Goal: Entertainment & Leisure: Consume media (video, audio)

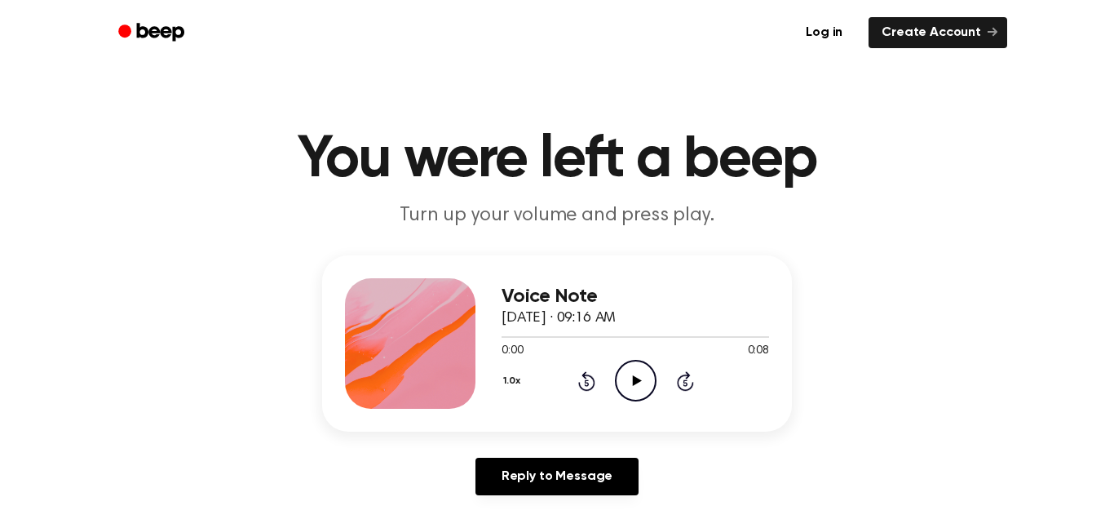
click at [640, 393] on icon "Play Audio" at bounding box center [636, 381] width 42 height 42
click at [621, 393] on icon "Play Audio" at bounding box center [636, 381] width 42 height 42
click at [591, 382] on icon "Rewind 5 seconds" at bounding box center [587, 380] width 18 height 21
click at [630, 378] on icon "Pause Audio" at bounding box center [636, 381] width 42 height 42
click at [631, 382] on icon "Play Audio" at bounding box center [636, 381] width 42 height 42
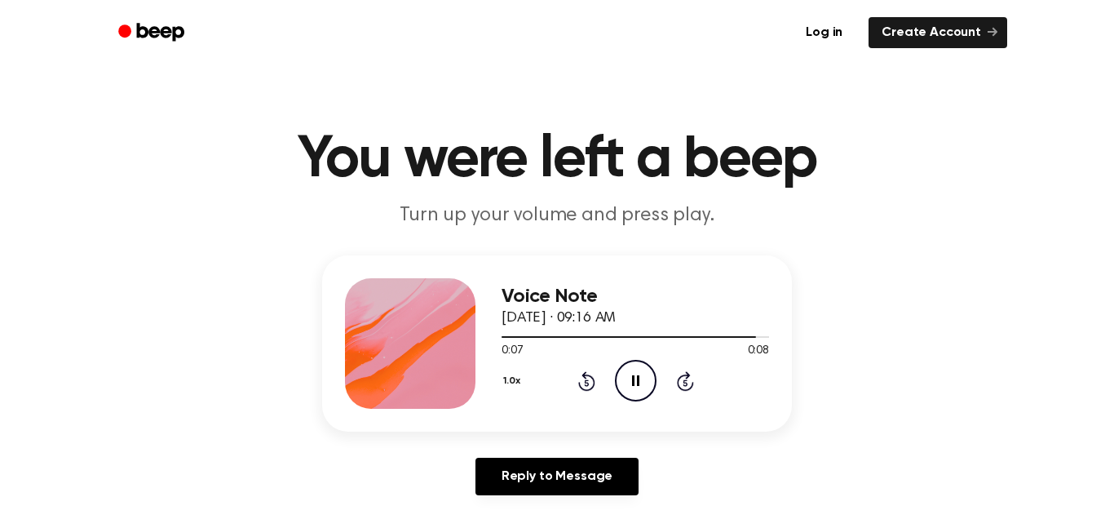
click at [581, 378] on icon "Rewind 5 seconds" at bounding box center [587, 380] width 18 height 21
click at [634, 386] on icon "Play Audio" at bounding box center [636, 381] width 42 height 42
click at [626, 378] on icon "Pause Audio" at bounding box center [636, 381] width 42 height 42
click at [628, 380] on icon "Play Audio" at bounding box center [636, 381] width 42 height 42
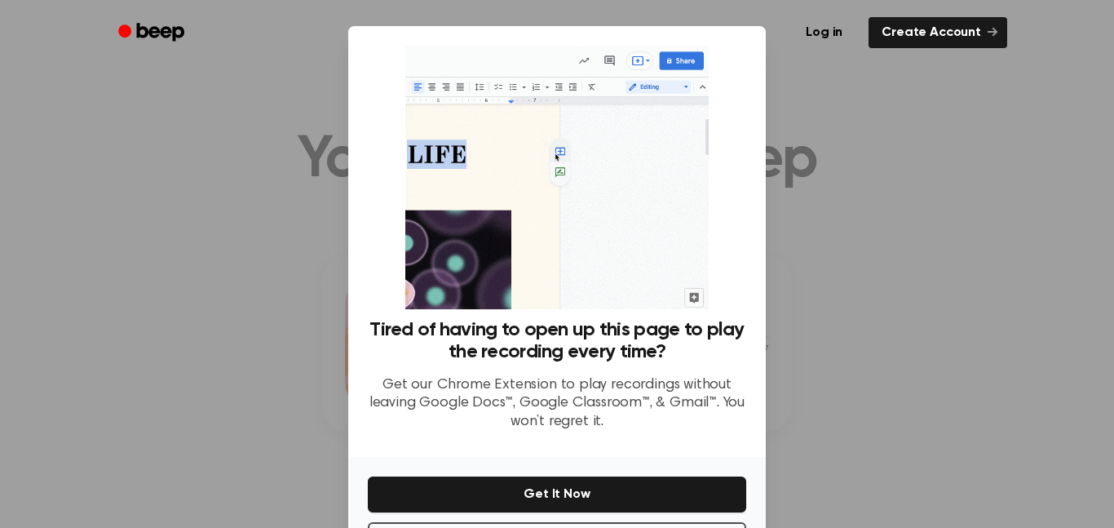
click at [846, 221] on div at bounding box center [557, 264] width 1114 height 528
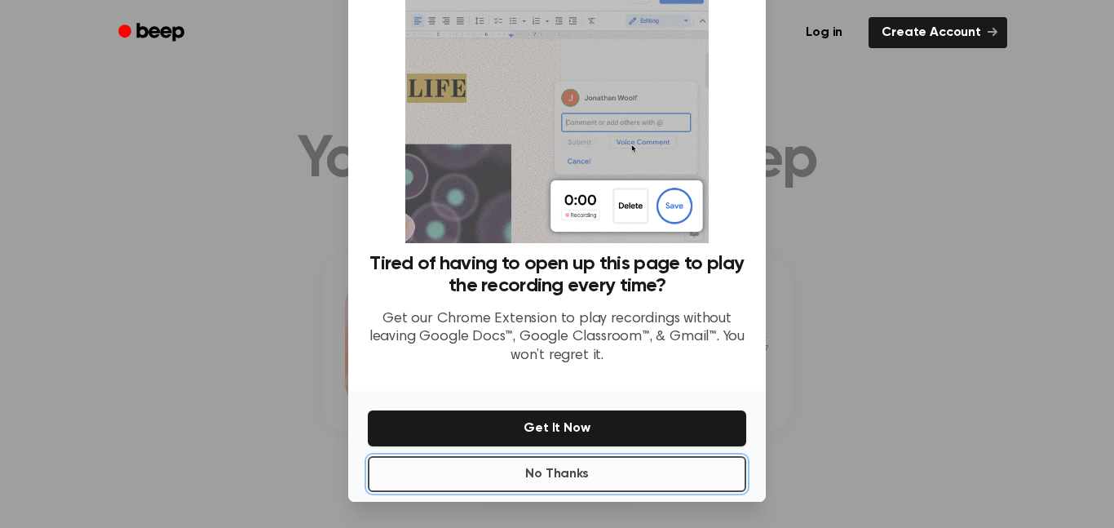
click at [624, 469] on button "No Thanks" at bounding box center [557, 474] width 378 height 36
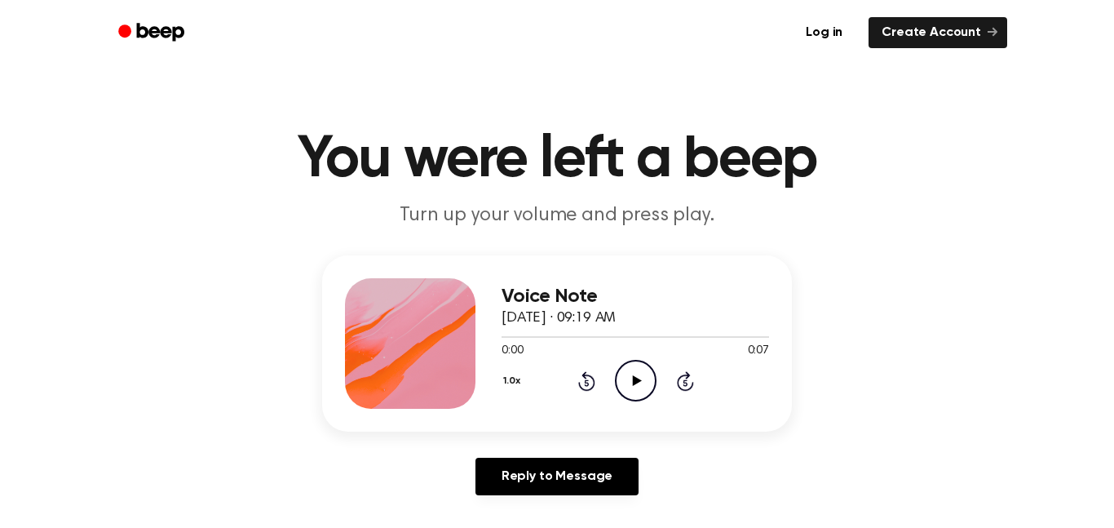
click at [631, 383] on icon "Play Audio" at bounding box center [636, 381] width 42 height 42
click at [629, 391] on icon "Pause Audio" at bounding box center [636, 381] width 42 height 42
click at [642, 373] on icon "Play Audio" at bounding box center [636, 381] width 42 height 42
click at [656, 370] on icon "Play Audio" at bounding box center [636, 381] width 42 height 42
click at [640, 378] on icon "Play Audio" at bounding box center [636, 381] width 42 height 42
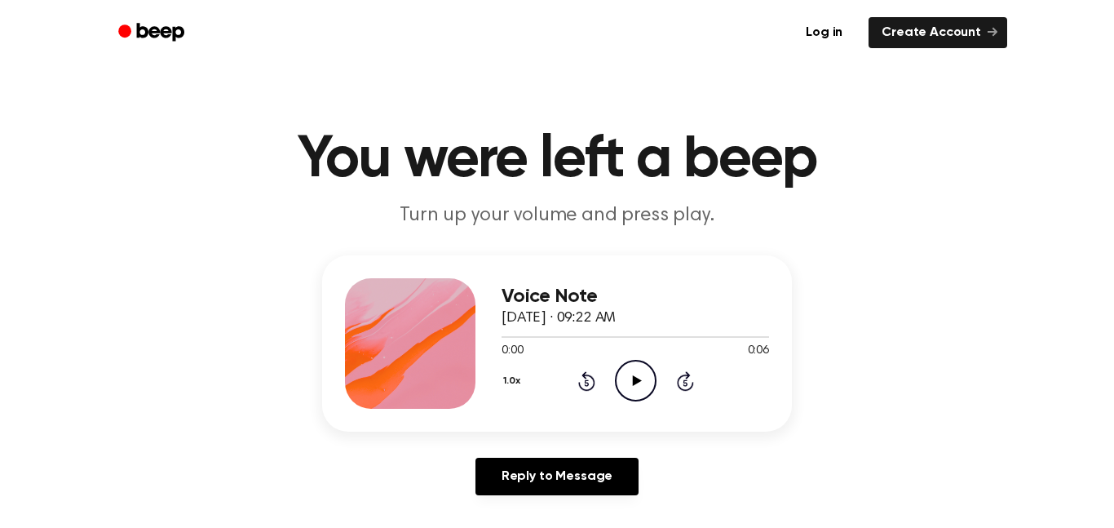
click at [624, 377] on icon "Play Audio" at bounding box center [636, 381] width 42 height 42
click at [624, 377] on icon "Pause Audio" at bounding box center [636, 381] width 42 height 42
click at [641, 387] on icon "Play Audio" at bounding box center [636, 381] width 42 height 42
click at [627, 389] on icon "Play Audio" at bounding box center [636, 381] width 42 height 42
click at [627, 389] on icon "Pause Audio" at bounding box center [636, 381] width 42 height 42
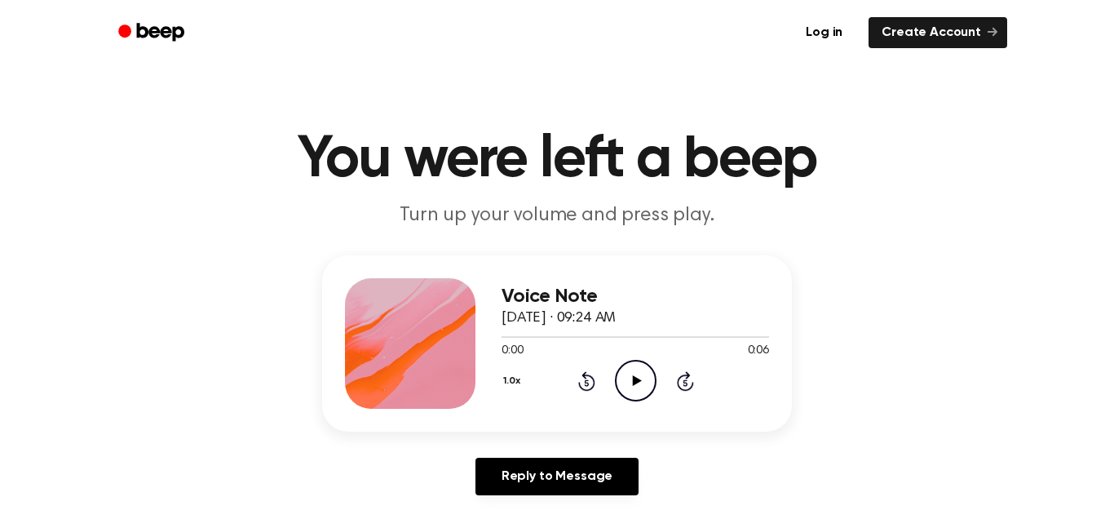
click at [632, 385] on icon at bounding box center [636, 380] width 9 height 11
